Goal: Information Seeking & Learning: Learn about a topic

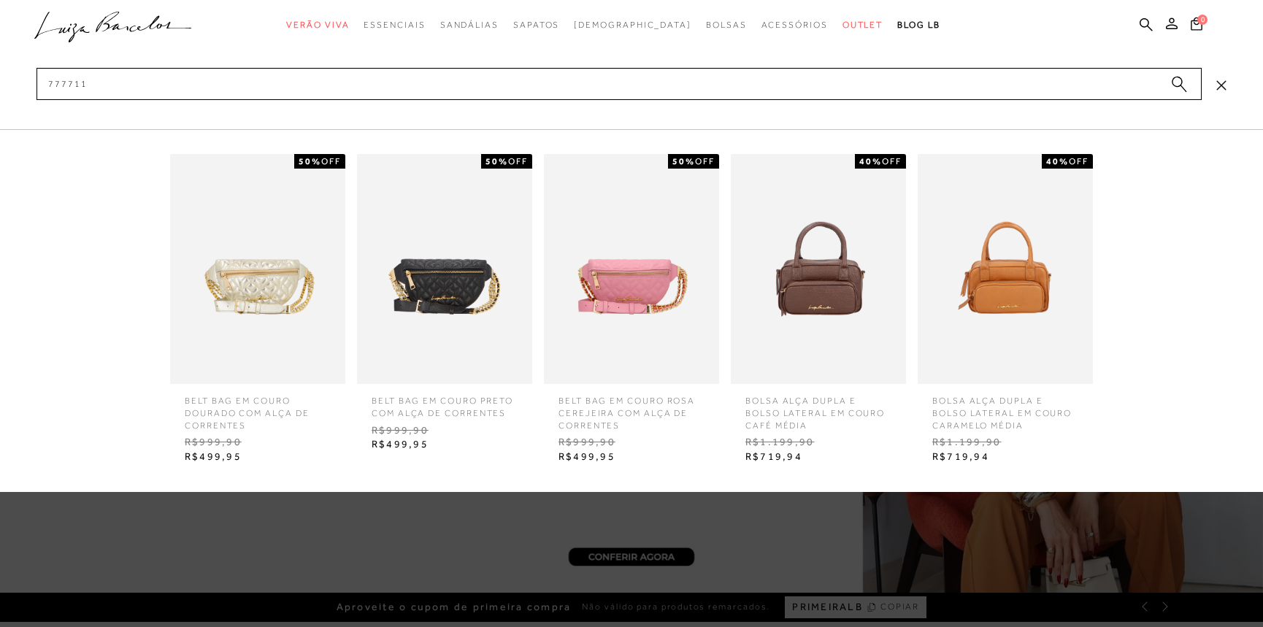
click at [97, 93] on input "777711" at bounding box center [618, 84] width 1165 height 32
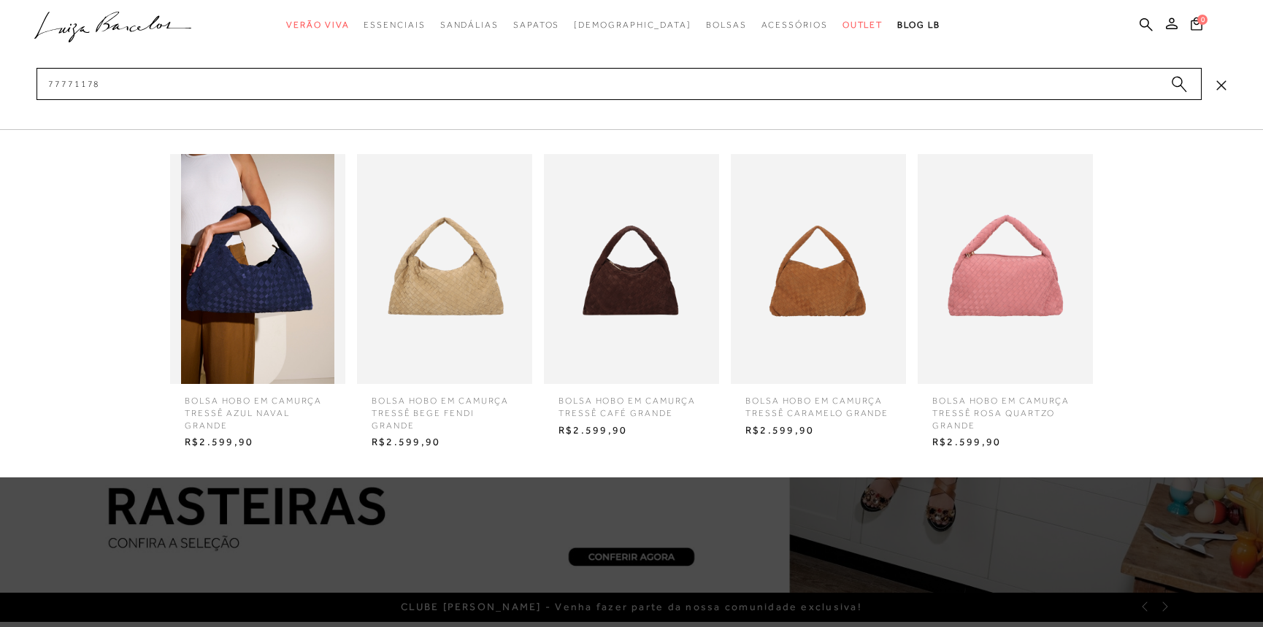
type input "77771178"
click at [843, 294] on img at bounding box center [818, 269] width 175 height 230
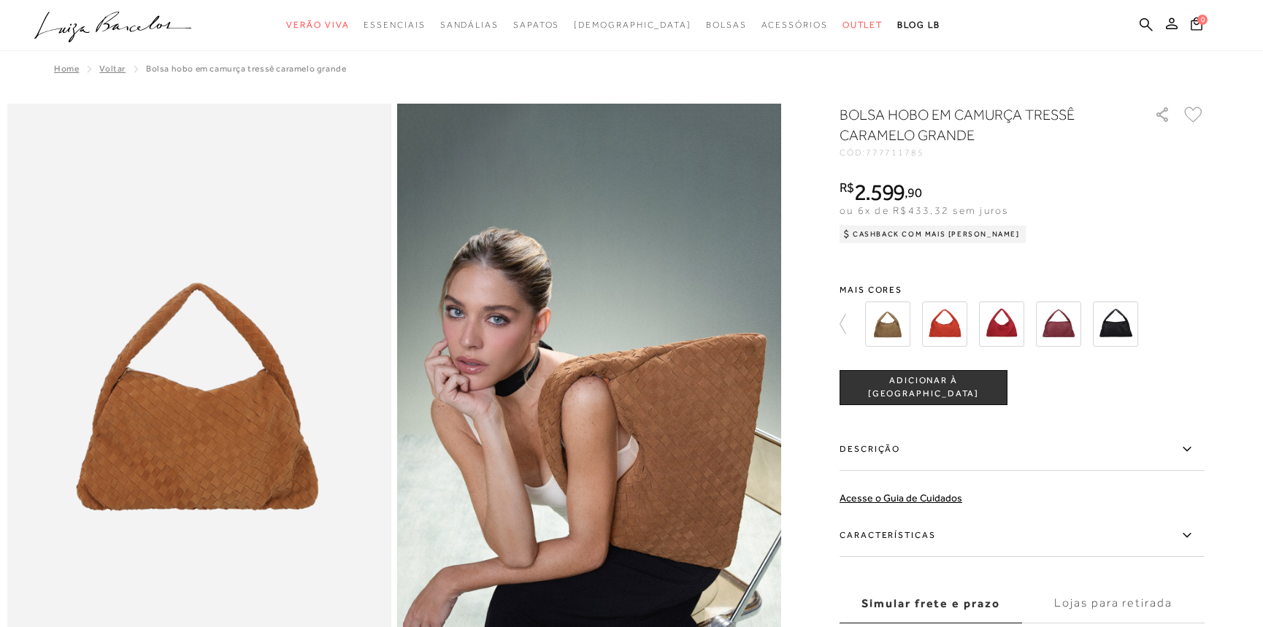
click at [928, 449] on label "Descrição" at bounding box center [1021, 449] width 365 height 42
click at [0, 0] on input "Descrição" at bounding box center [0, 0] width 0 height 0
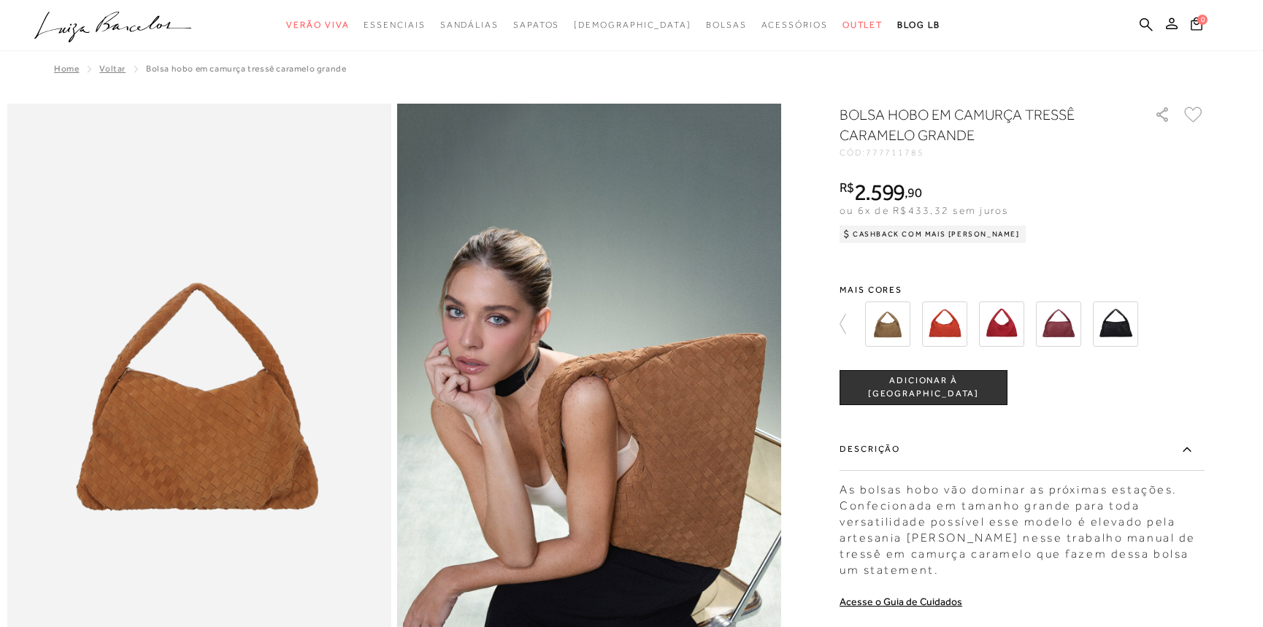
drag, startPoint x: 869, startPoint y: 571, endPoint x: 944, endPoint y: 576, distance: 74.6
click at [944, 576] on div "As bolsas hobo vão dominar as próximas estações. Confecionada em tamanho grande…" at bounding box center [1021, 526] width 365 height 104
click at [1092, 391] on div "COMPRAR ADICIONAR À SACOLA" at bounding box center [1021, 387] width 365 height 35
click at [1144, 20] on icon at bounding box center [1145, 25] width 13 height 14
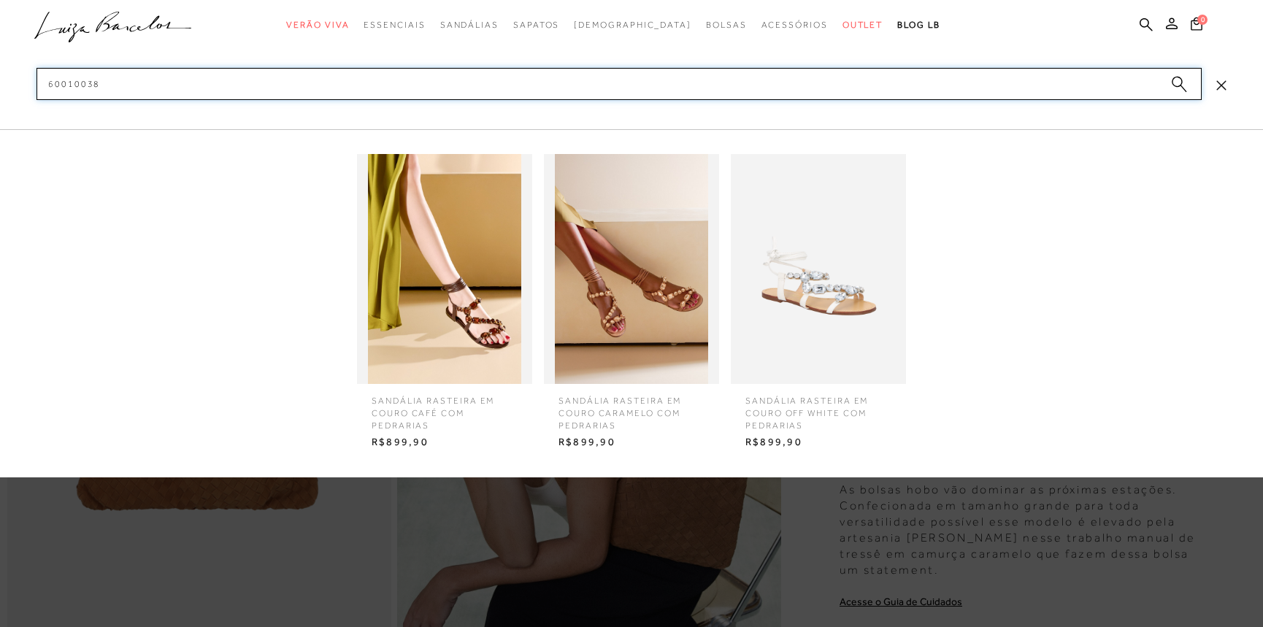
type input "60010038"
click at [629, 338] on img at bounding box center [631, 269] width 175 height 230
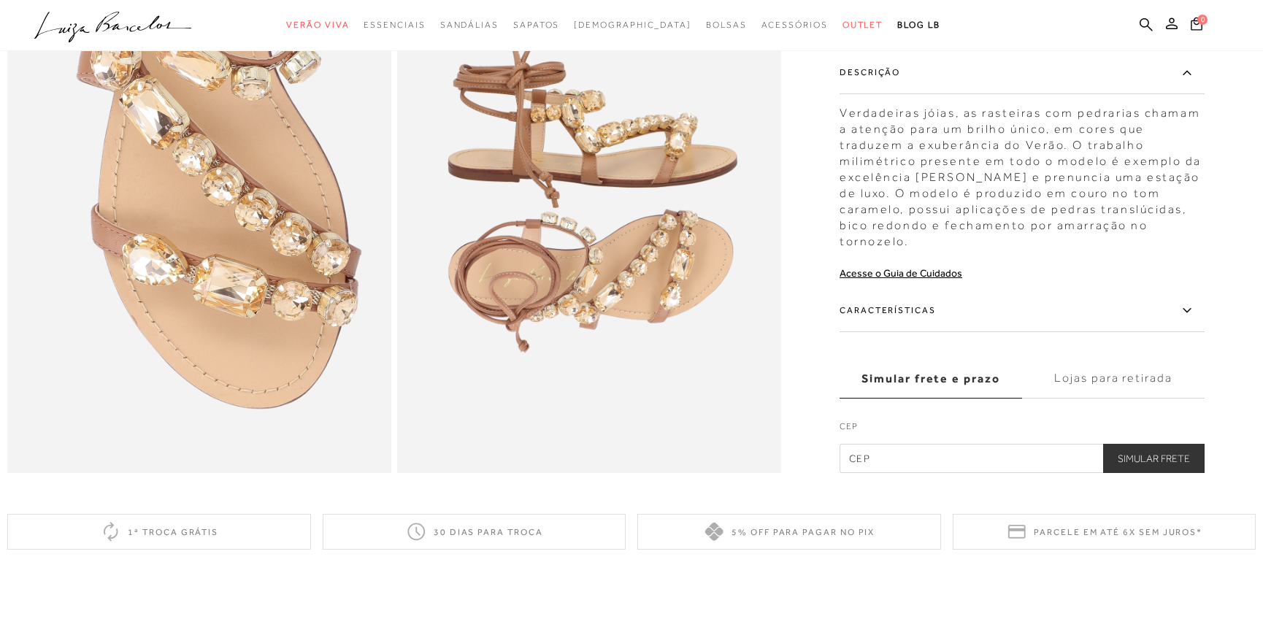
scroll to position [973, 0]
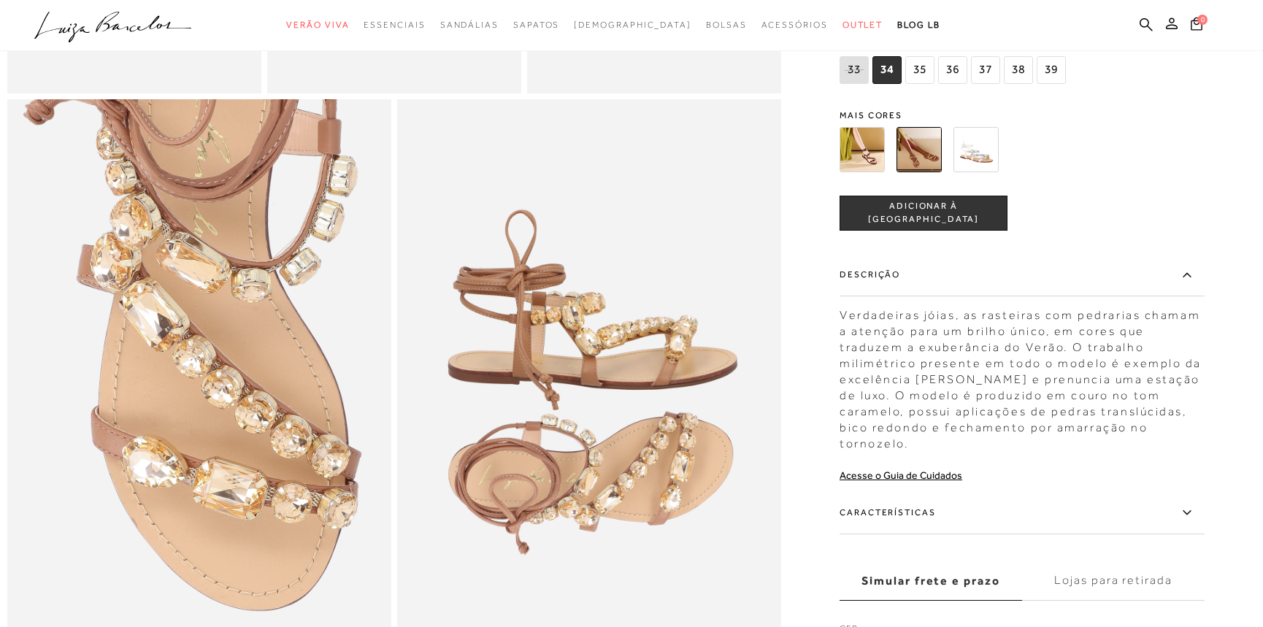
click at [876, 172] on img at bounding box center [861, 149] width 45 height 45
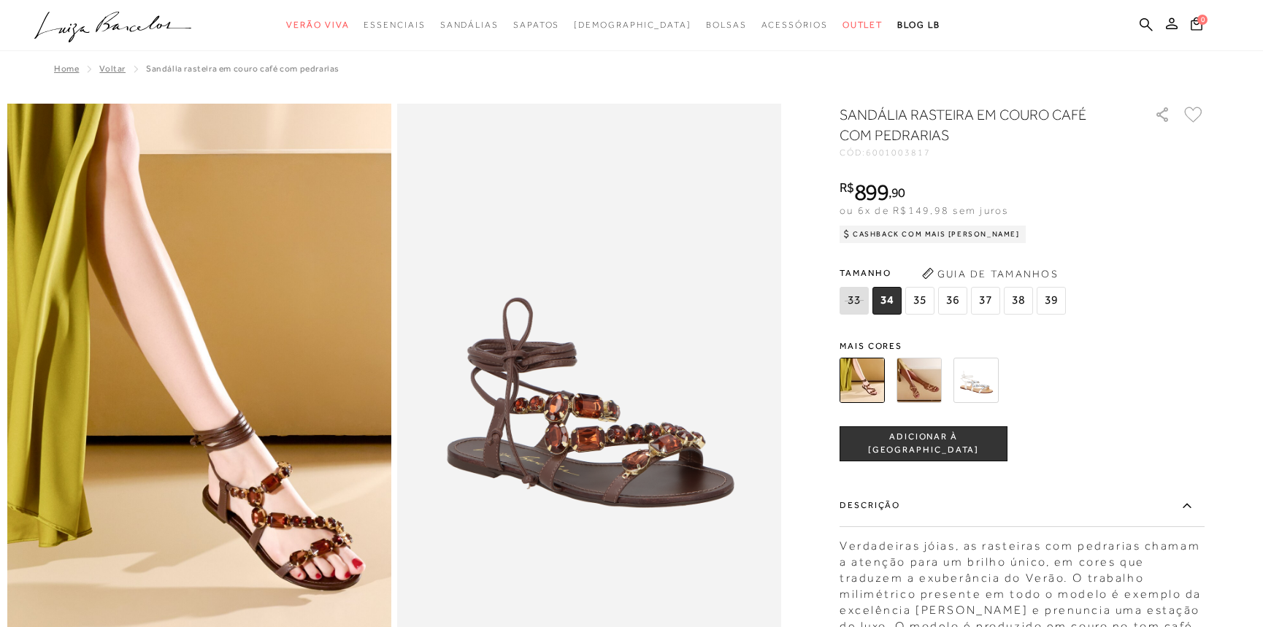
click at [927, 378] on img at bounding box center [918, 380] width 45 height 45
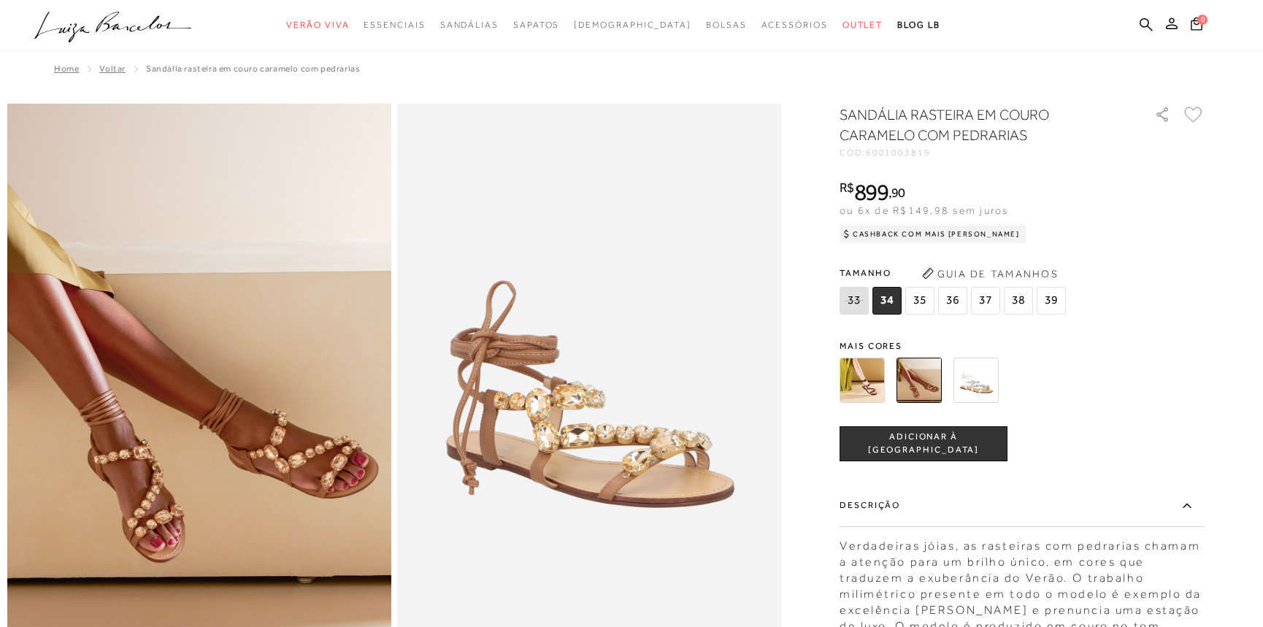
click at [977, 387] on img at bounding box center [975, 380] width 45 height 45
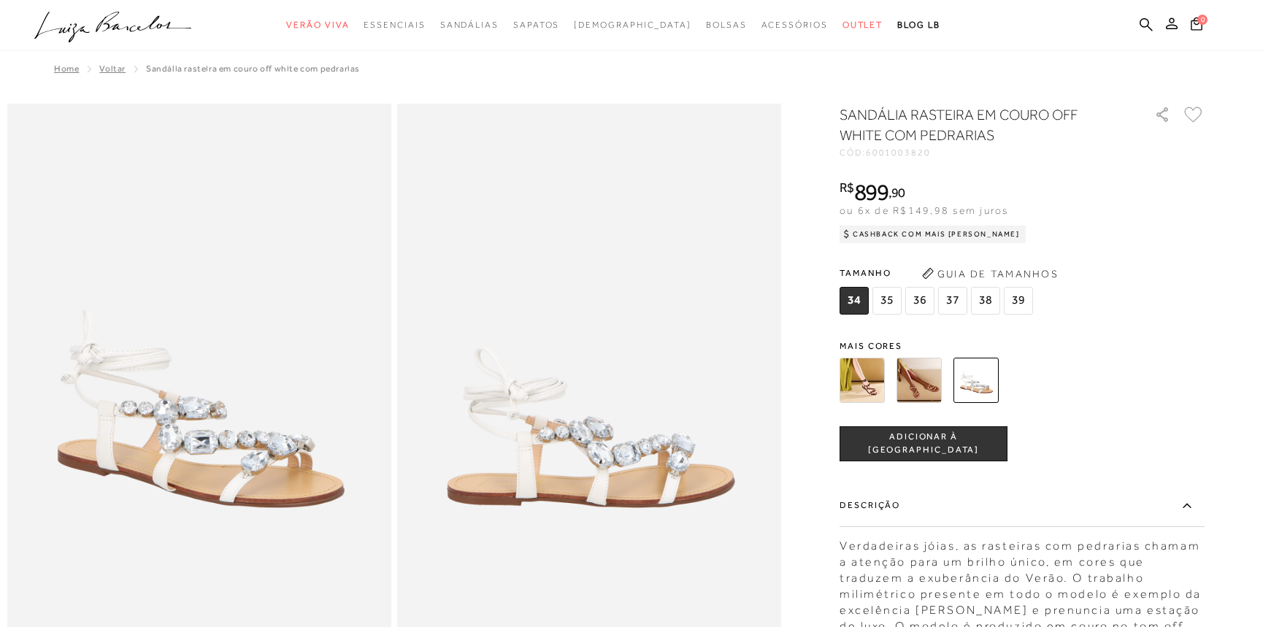
click at [918, 372] on img at bounding box center [918, 380] width 45 height 45
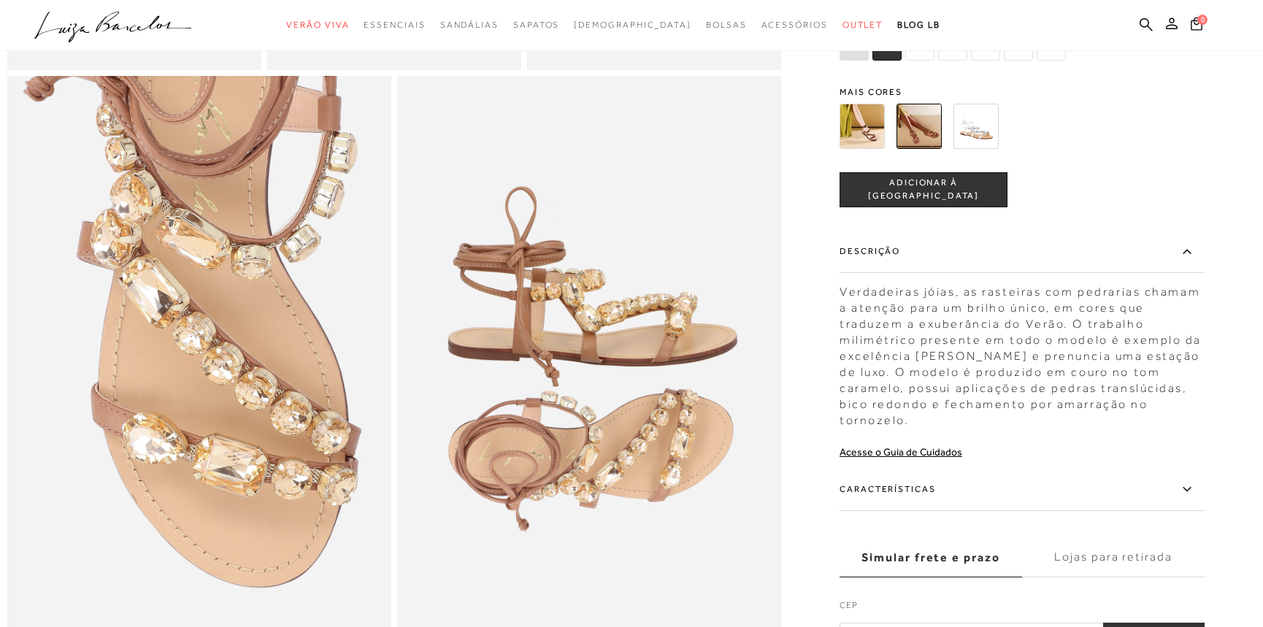
scroll to position [1080, 0]
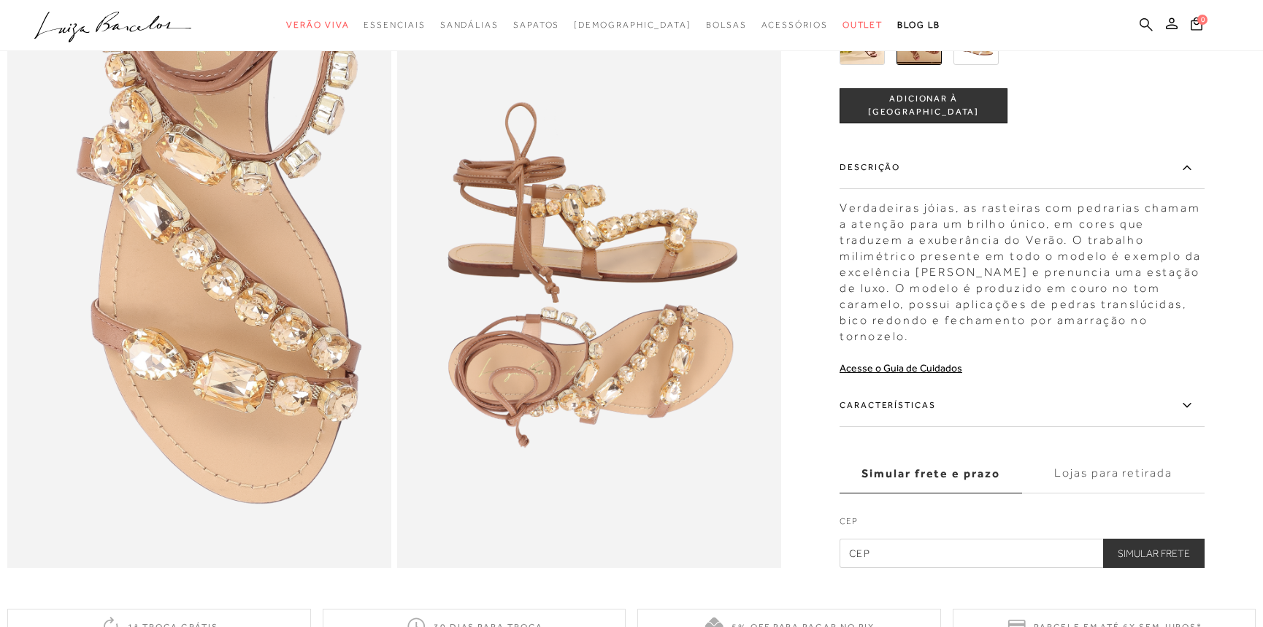
click at [1139, 23] on icon at bounding box center [1145, 24] width 13 height 13
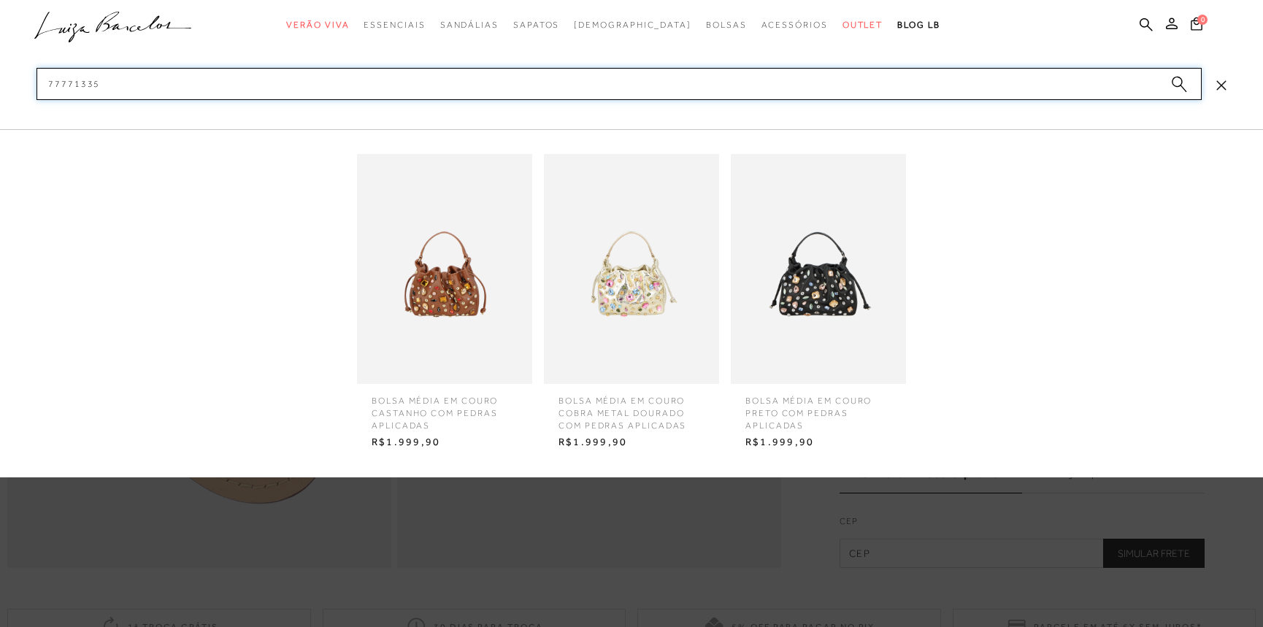
type input "77771335"
click at [452, 406] on span "BOLSA MÉDIA EM COURO CASTANHO COM PEDRAS APLICADAS" at bounding box center [445, 407] width 168 height 47
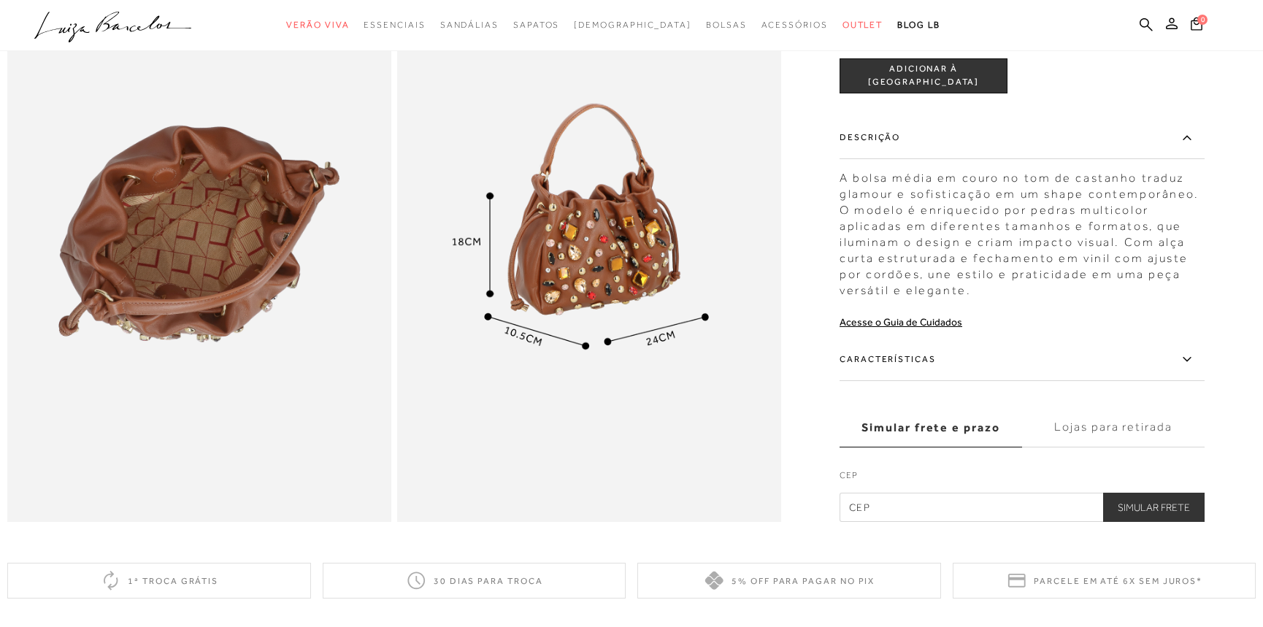
scroll to position [1133, 0]
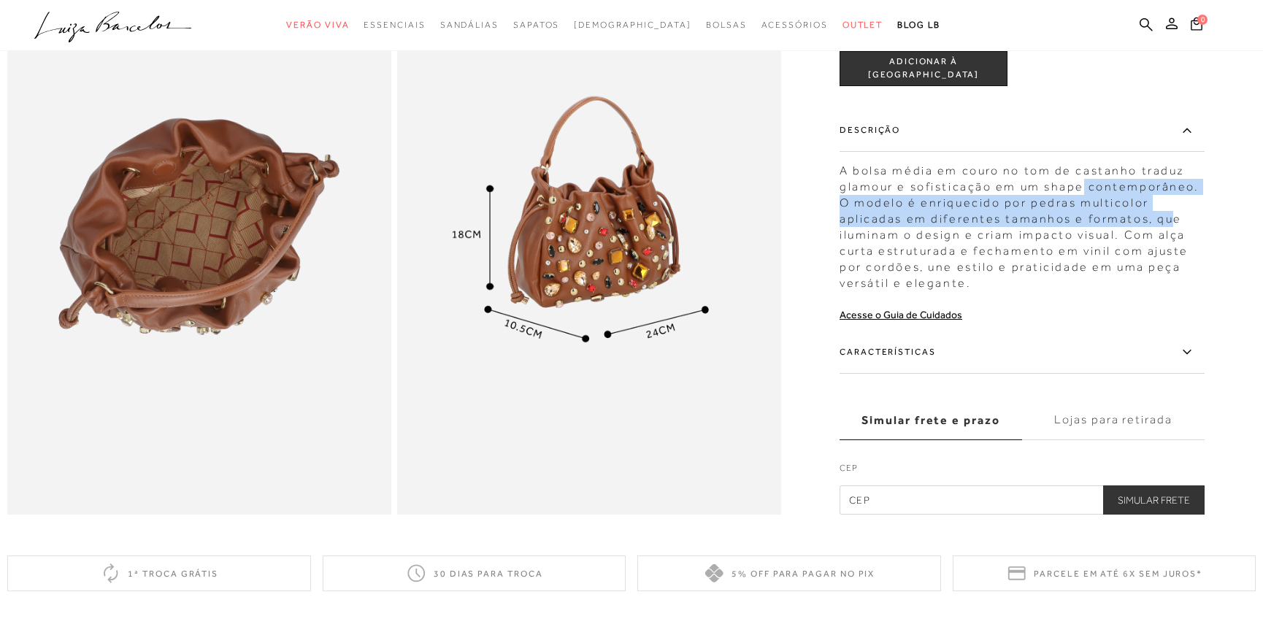
drag, startPoint x: 1088, startPoint y: 210, endPoint x: 1174, endPoint y: 239, distance: 90.9
click at [1174, 239] on div "A bolsa média em couro no tom de castanho traduz glamour e sofisticação em um s…" at bounding box center [1021, 223] width 365 height 136
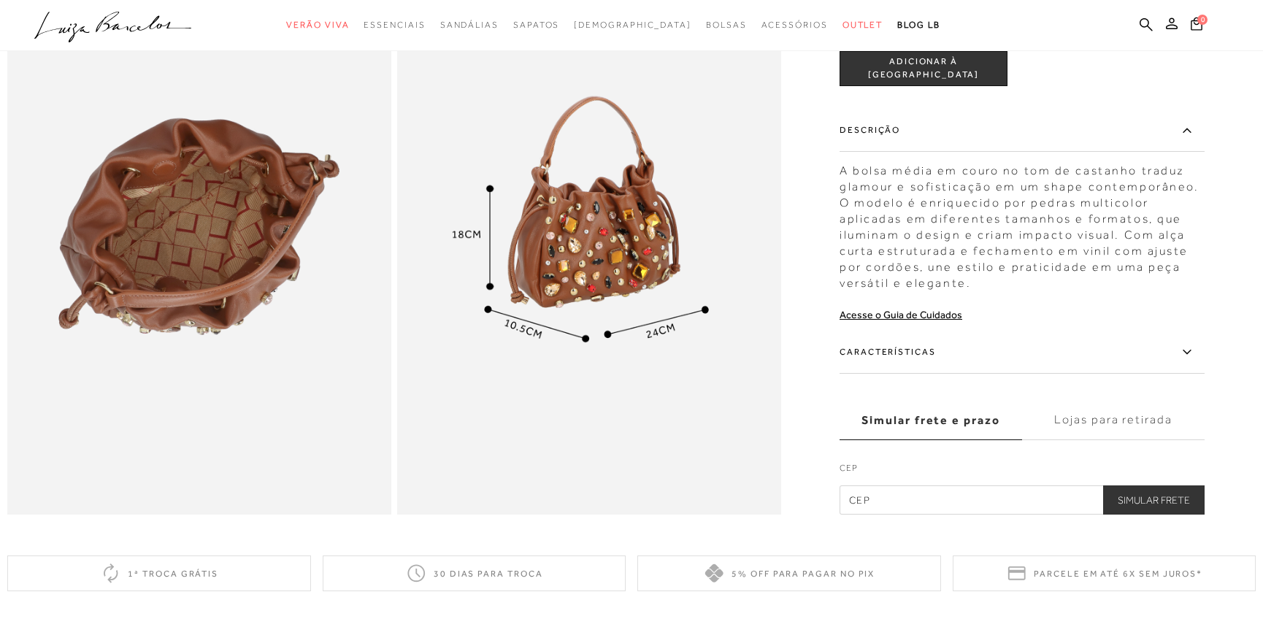
click at [1174, 237] on div "A bolsa média em couro no tom de castanho traduz glamour e sofisticação em um s…" at bounding box center [1021, 223] width 365 height 136
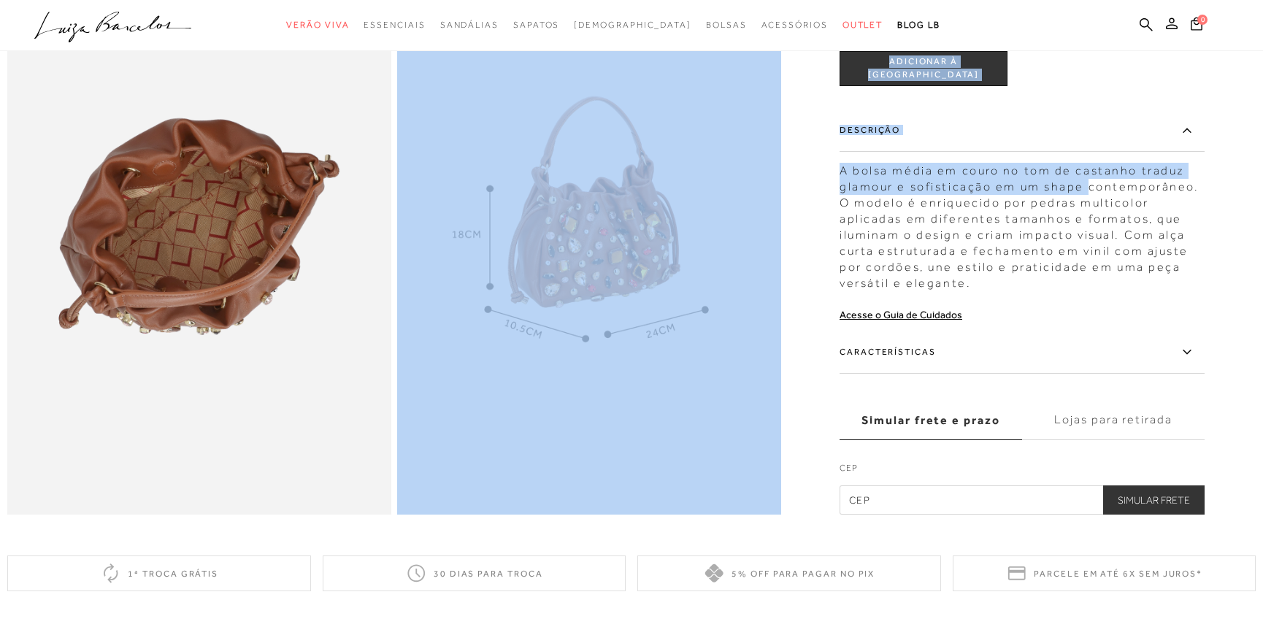
drag, startPoint x: 1091, startPoint y: 208, endPoint x: 1214, endPoint y: 212, distance: 122.7
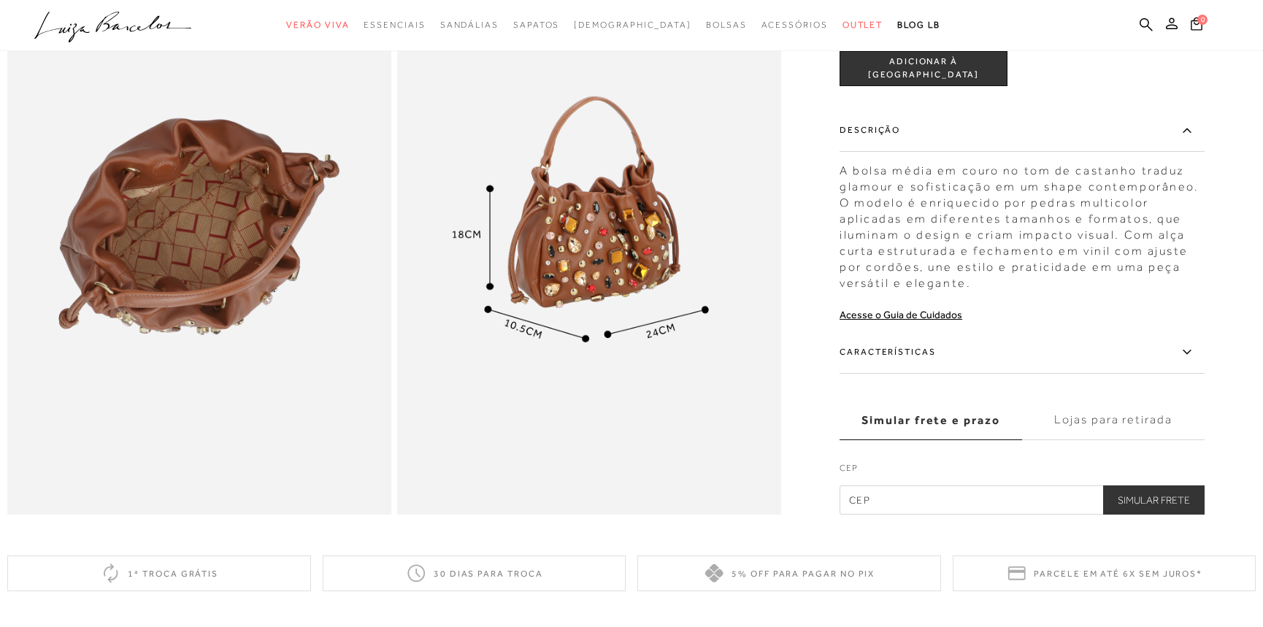
click at [1191, 209] on div "A bolsa média em couro no tom de castanho traduz glamour e sofisticação em um s…" at bounding box center [1021, 223] width 365 height 136
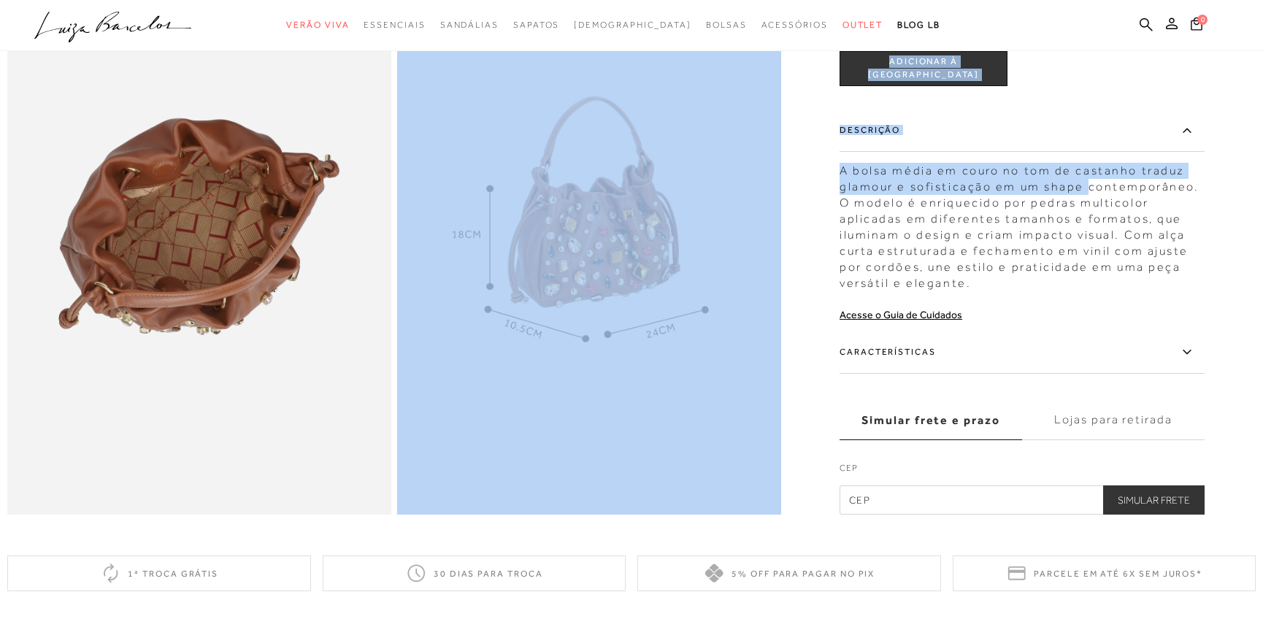
drag, startPoint x: 1090, startPoint y: 209, endPoint x: 1224, endPoint y: 212, distance: 134.3
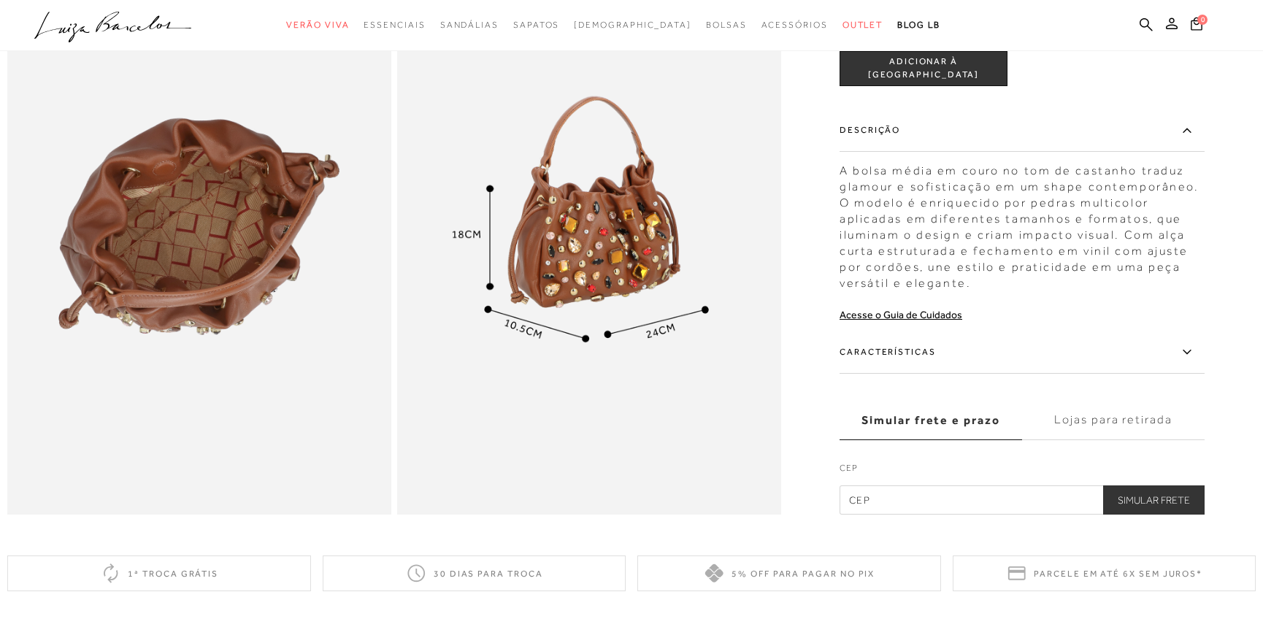
click at [1128, 210] on div "A bolsa média em couro no tom de castanho traduz glamour e sofisticação em um s…" at bounding box center [1021, 223] width 365 height 136
drag, startPoint x: 1090, startPoint y: 211, endPoint x: 1187, endPoint y: 202, distance: 96.7
click at [1187, 202] on div "A bolsa média em couro no tom de castanho traduz glamour e sofisticação em um s…" at bounding box center [1021, 223] width 365 height 136
click at [1146, 202] on div "A bolsa média em couro no tom de castanho traduz glamour e sofisticação em um s…" at bounding box center [1021, 223] width 365 height 136
drag, startPoint x: 1090, startPoint y: 211, endPoint x: 1203, endPoint y: 209, distance: 113.9
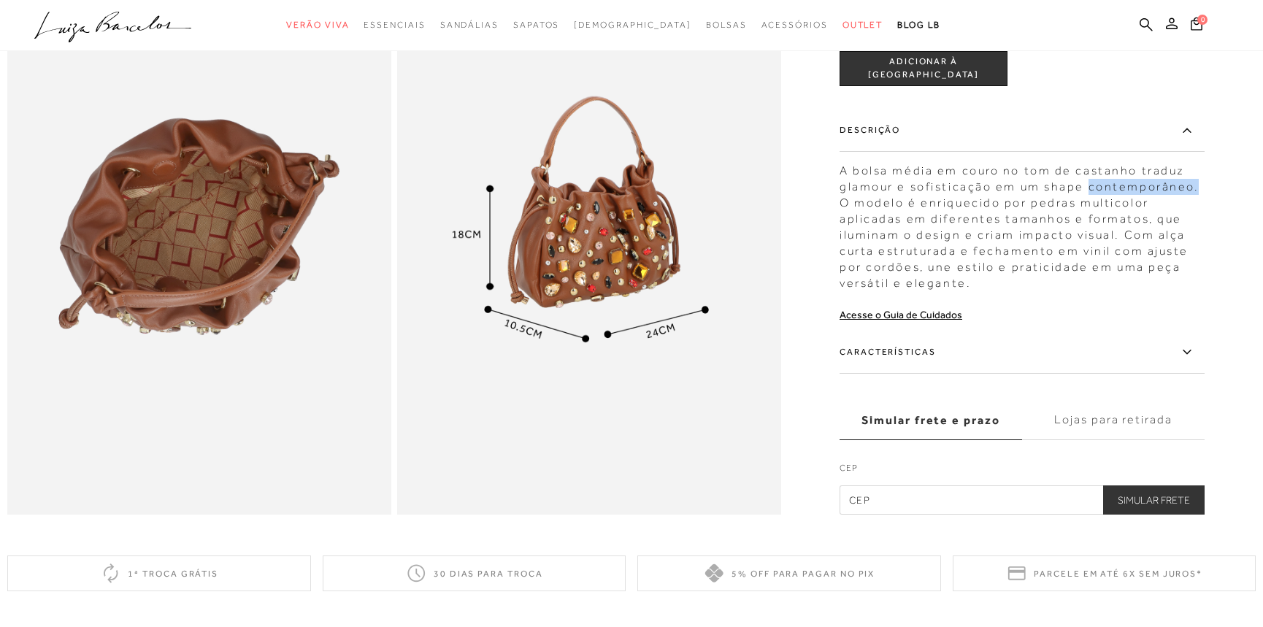
click at [1203, 209] on div "A bolsa média em couro no tom de castanho traduz glamour e sofisticação em um s…" at bounding box center [1021, 223] width 365 height 136
copy div "contemporâneo."
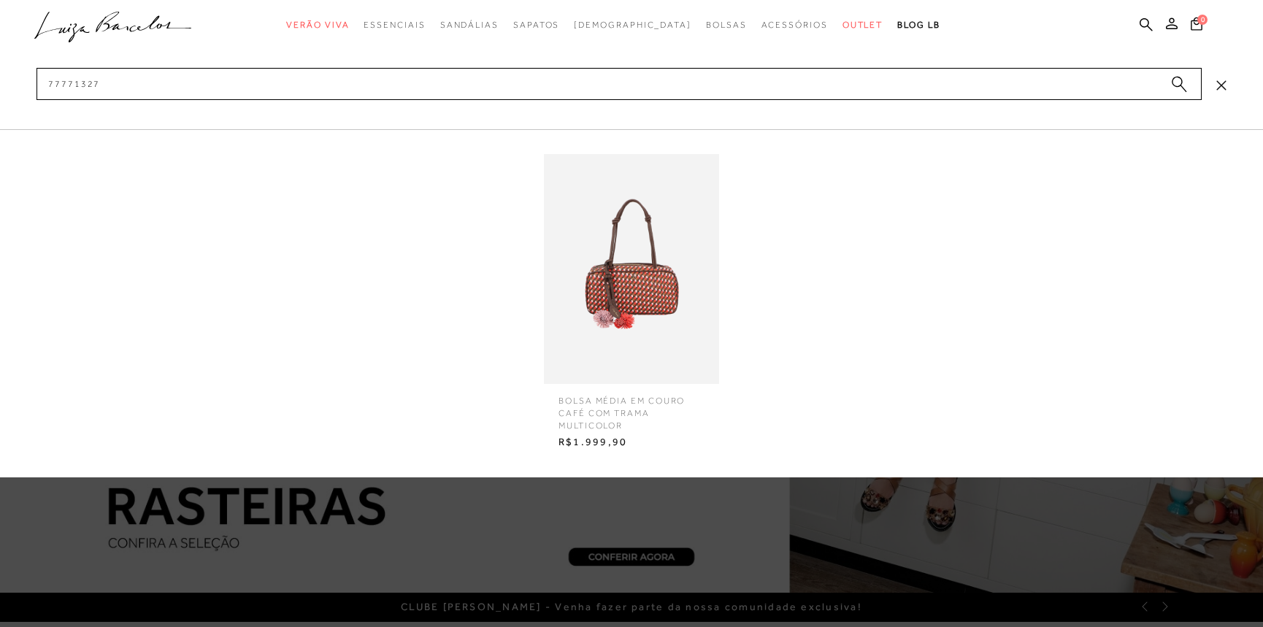
type input "77771327"
click at [637, 283] on img at bounding box center [631, 269] width 175 height 230
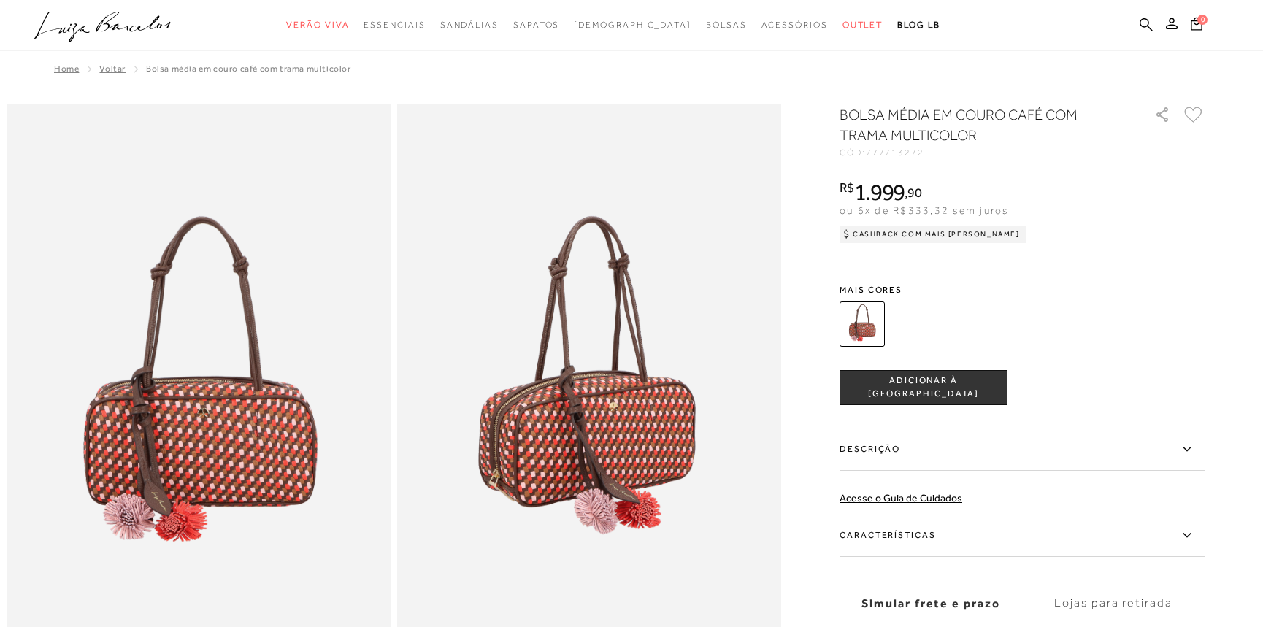
click at [897, 445] on label "Descrição" at bounding box center [1021, 449] width 365 height 42
click at [0, 0] on input "Descrição" at bounding box center [0, 0] width 0 height 0
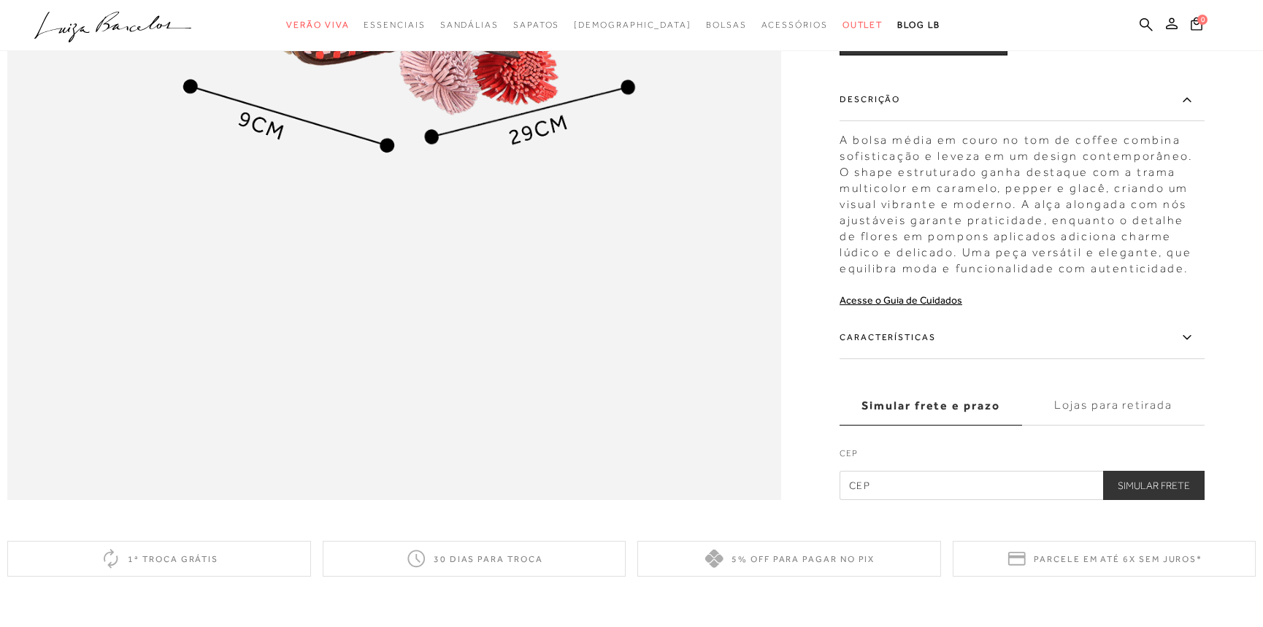
scroll to position [2165, 0]
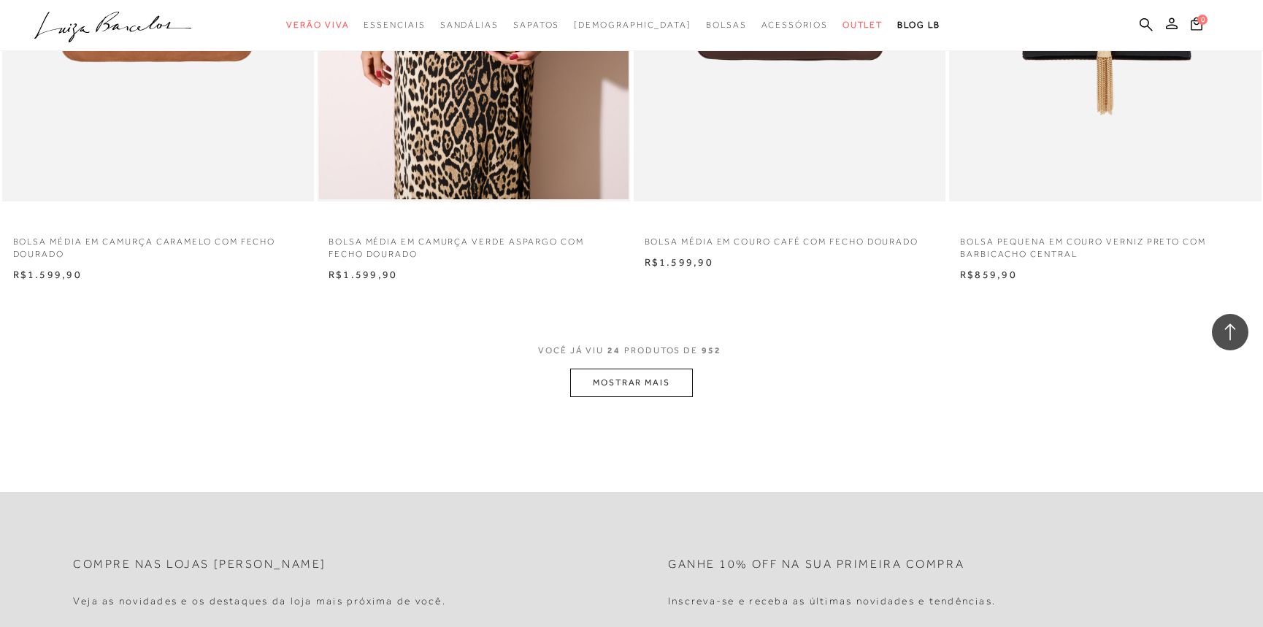
scroll to position [3450, 0]
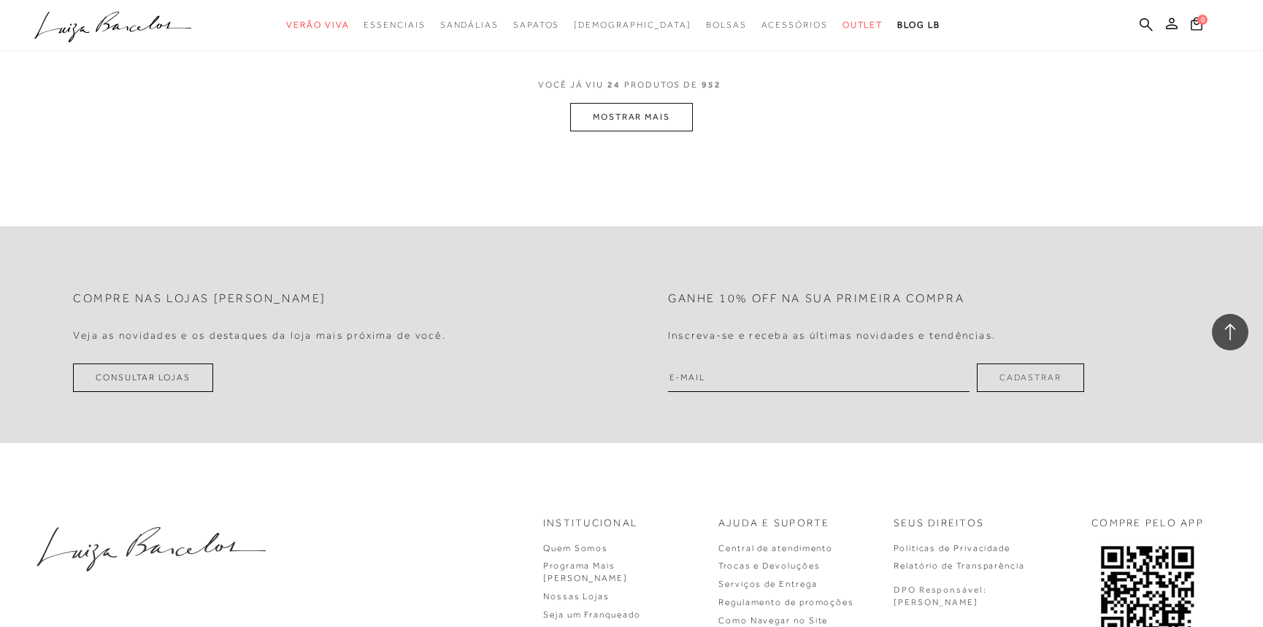
click at [645, 115] on button "MOSTRAR MAIS" at bounding box center [631, 117] width 123 height 28
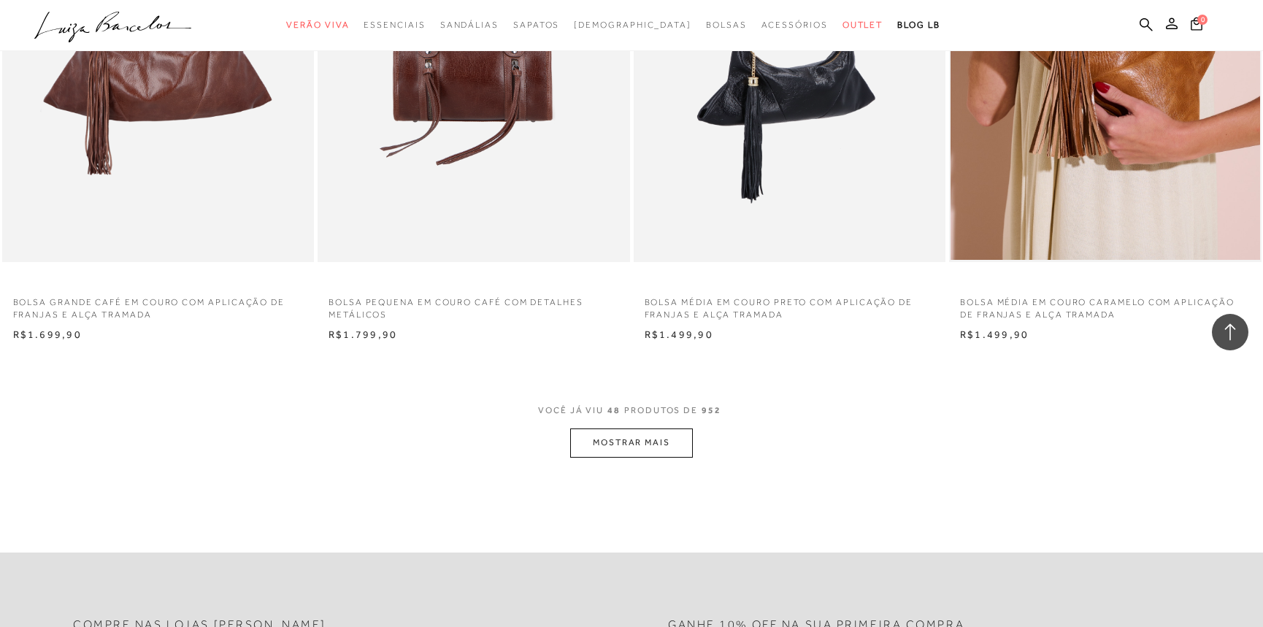
scroll to position [6568, 0]
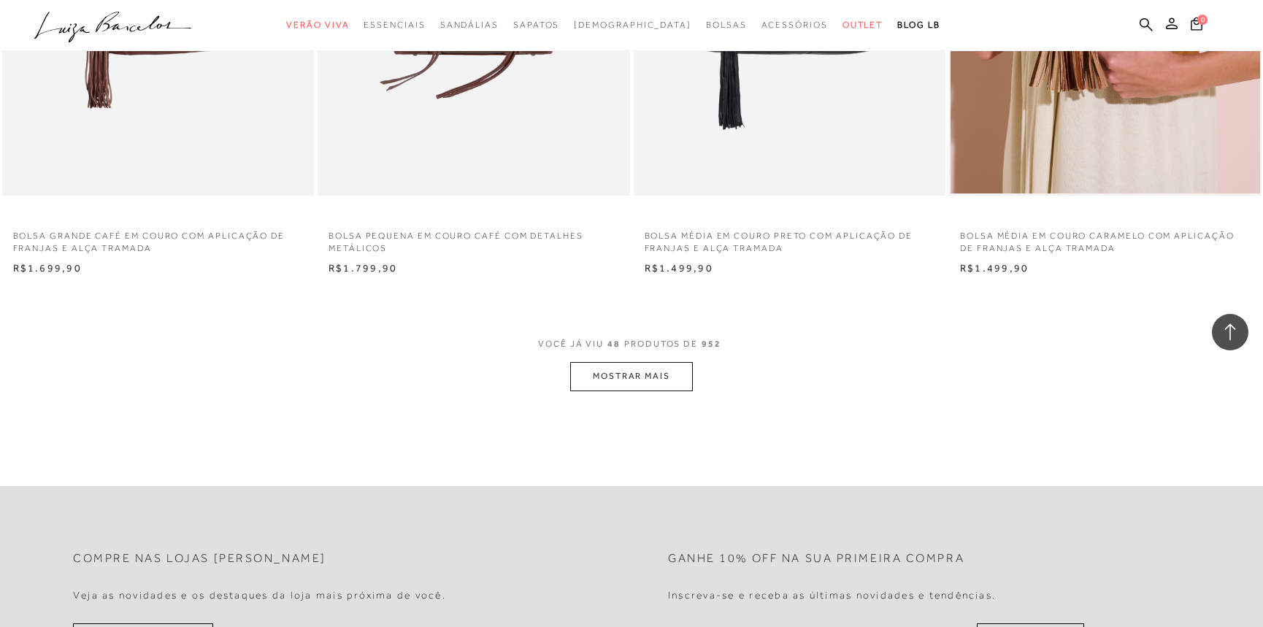
click at [677, 370] on button "MOSTRAR MAIS" at bounding box center [631, 376] width 123 height 28
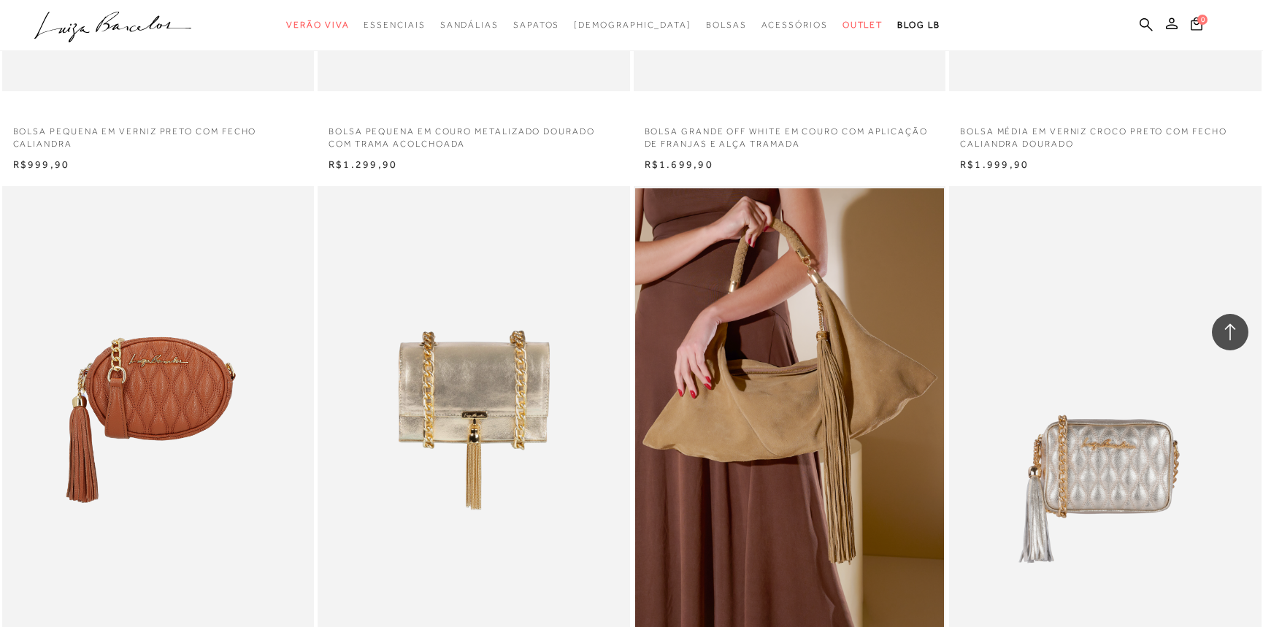
scroll to position [9752, 0]
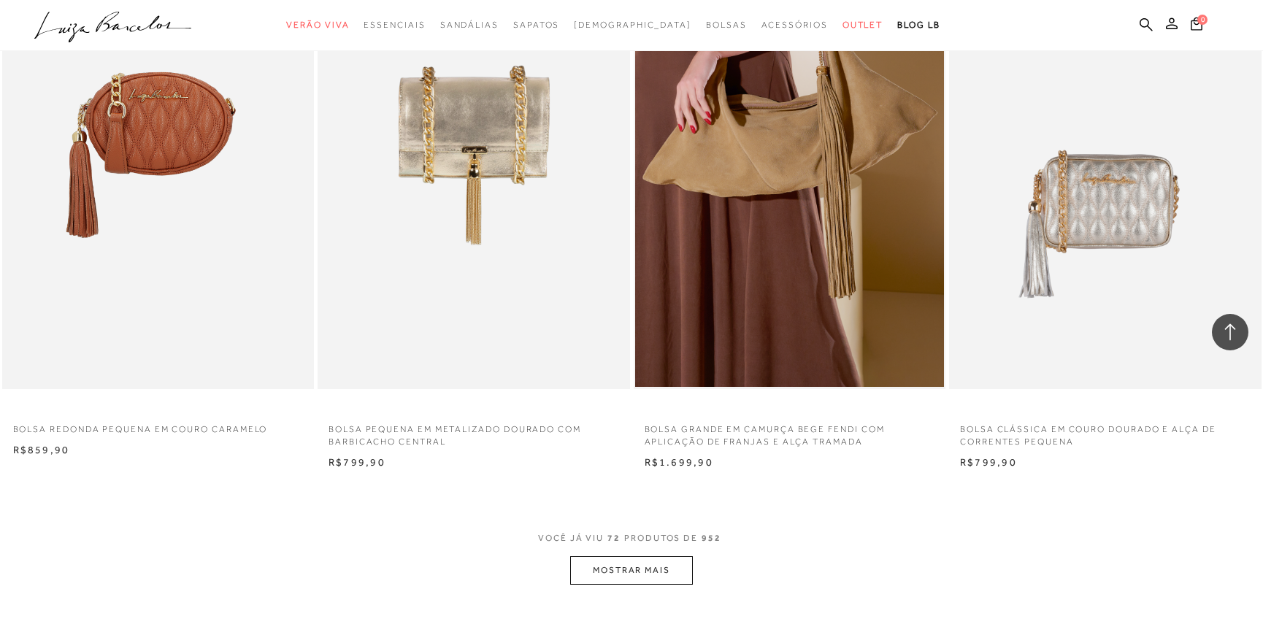
click at [608, 572] on button "MOSTRAR MAIS" at bounding box center [631, 570] width 123 height 28
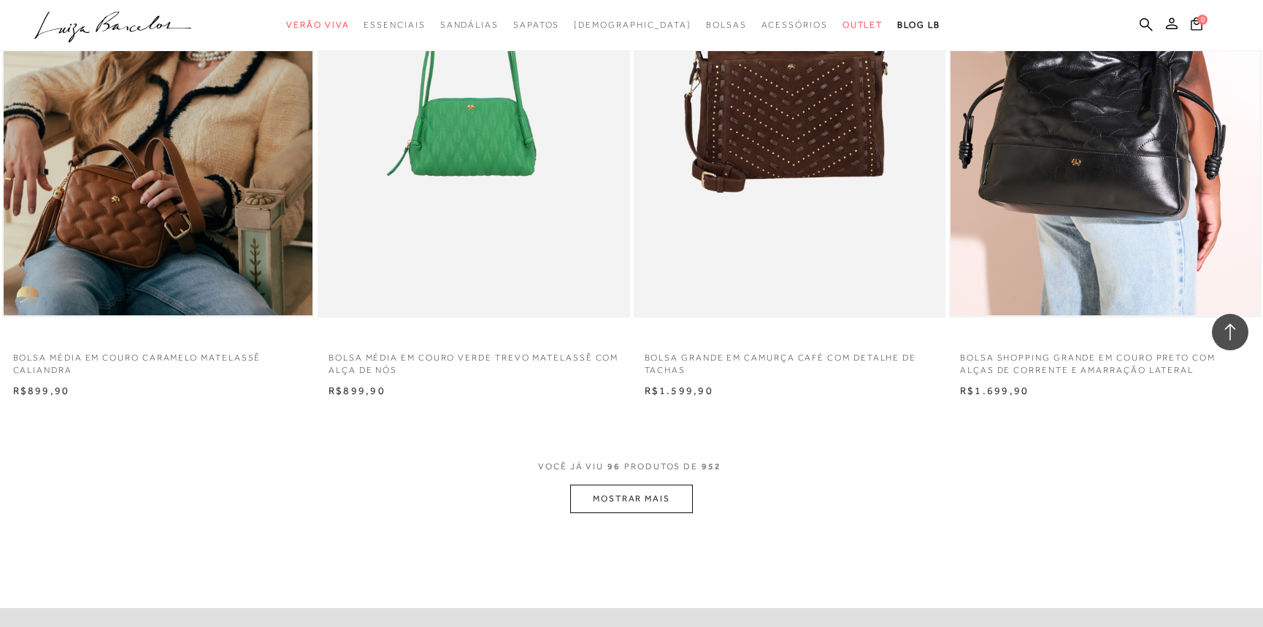
scroll to position [13268, 0]
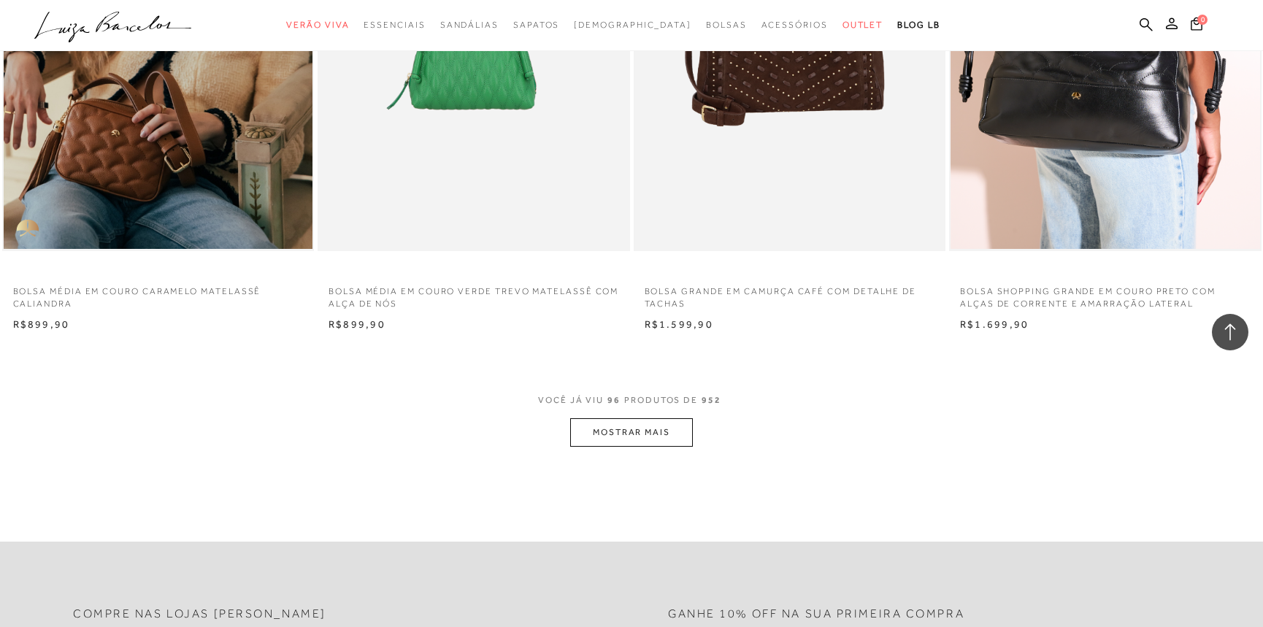
click at [657, 428] on button "MOSTRAR MAIS" at bounding box center [631, 432] width 123 height 28
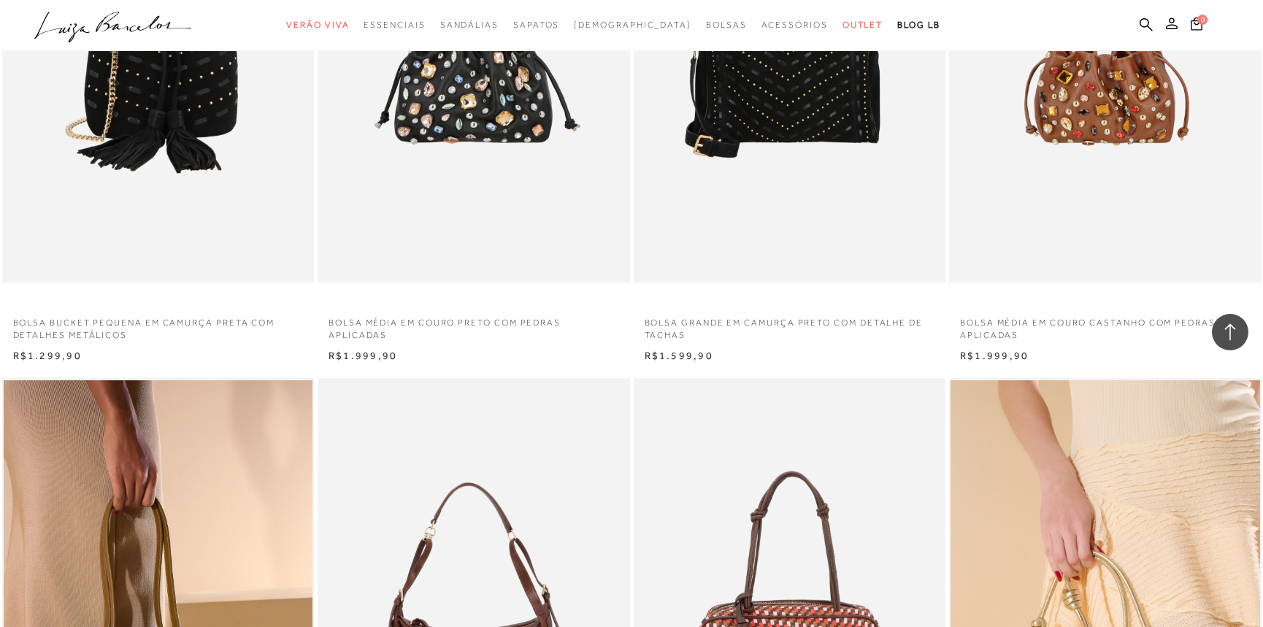
scroll to position [14064, 0]
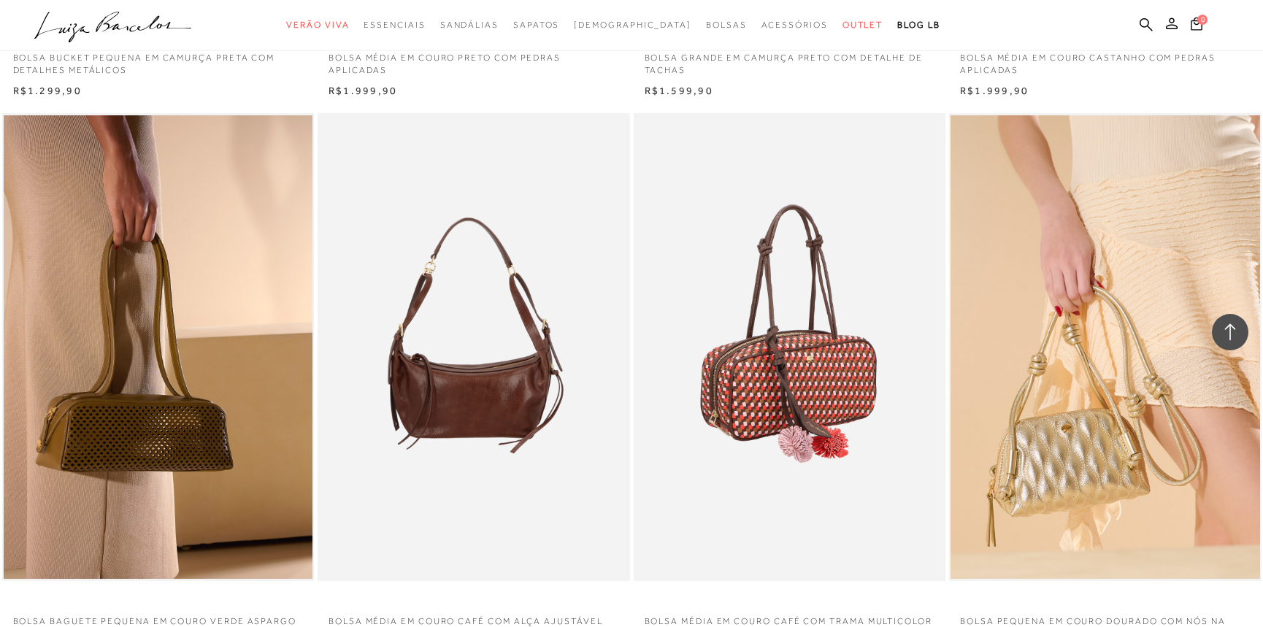
click at [779, 371] on img at bounding box center [790, 347] width 311 height 468
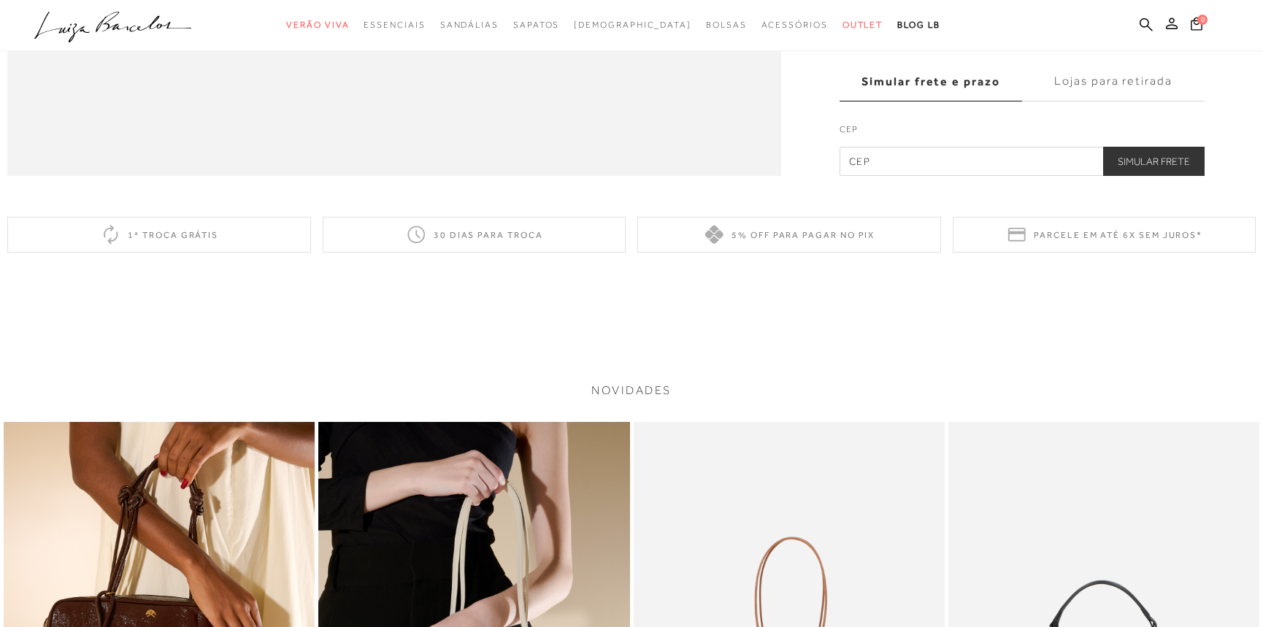
scroll to position [1791, 0]
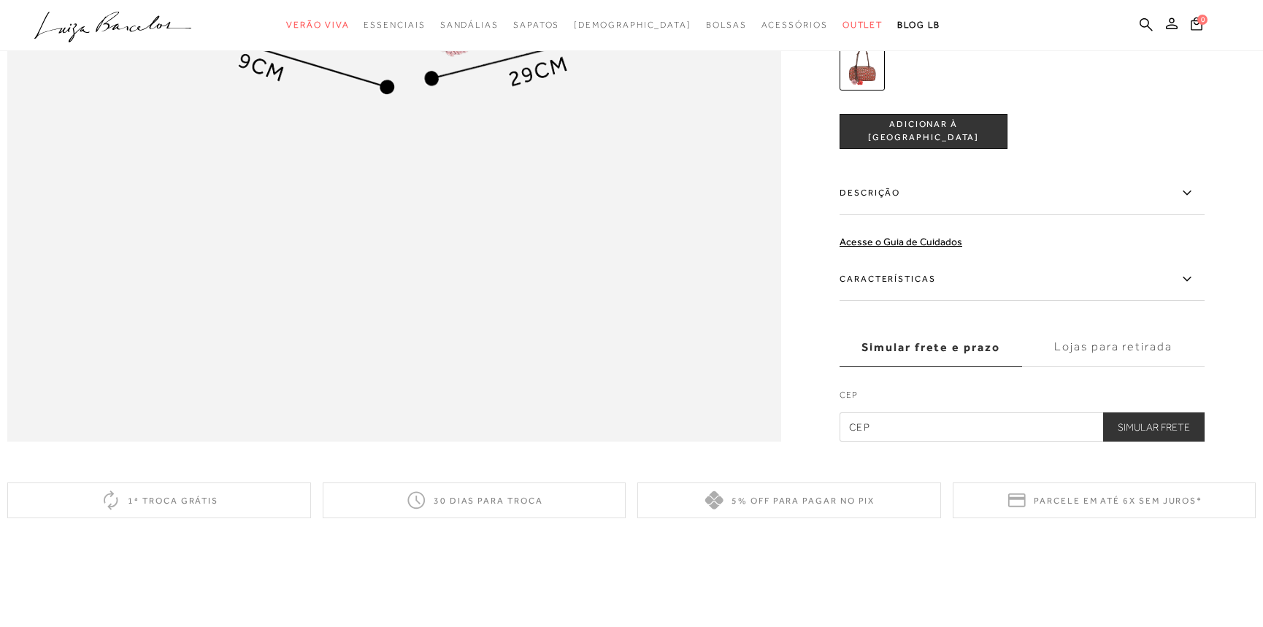
click at [1177, 215] on label "Descrição" at bounding box center [1021, 193] width 365 height 42
click at [0, 0] on input "Descrição" at bounding box center [0, 0] width 0 height 0
